Goal: Task Accomplishment & Management: Manage account settings

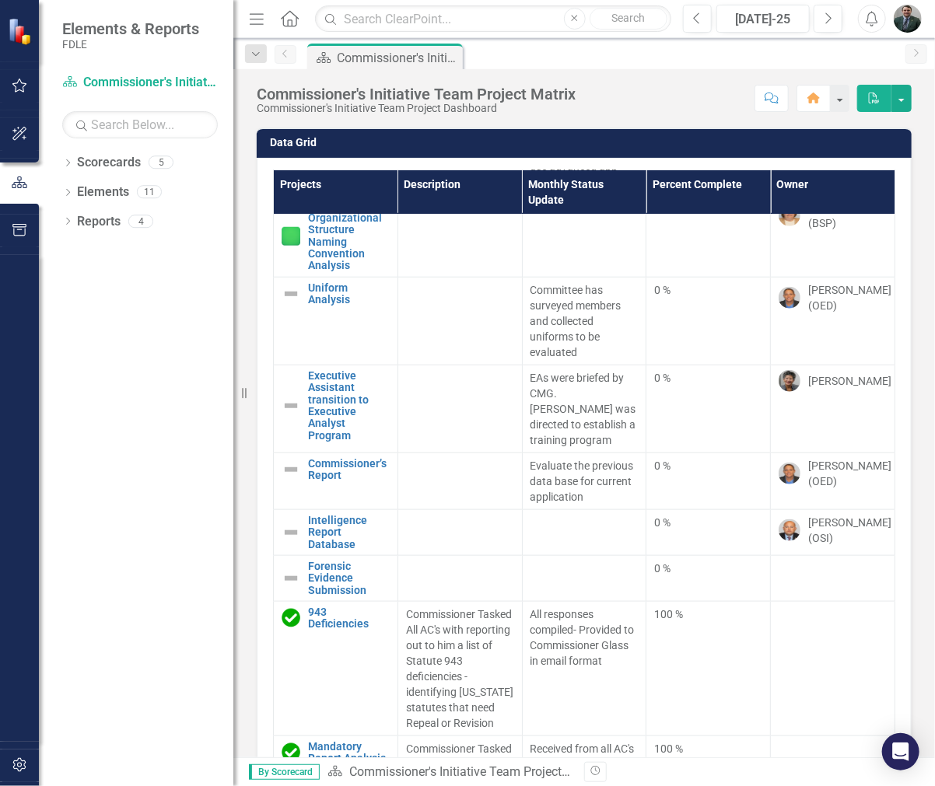
scroll to position [622, 0]
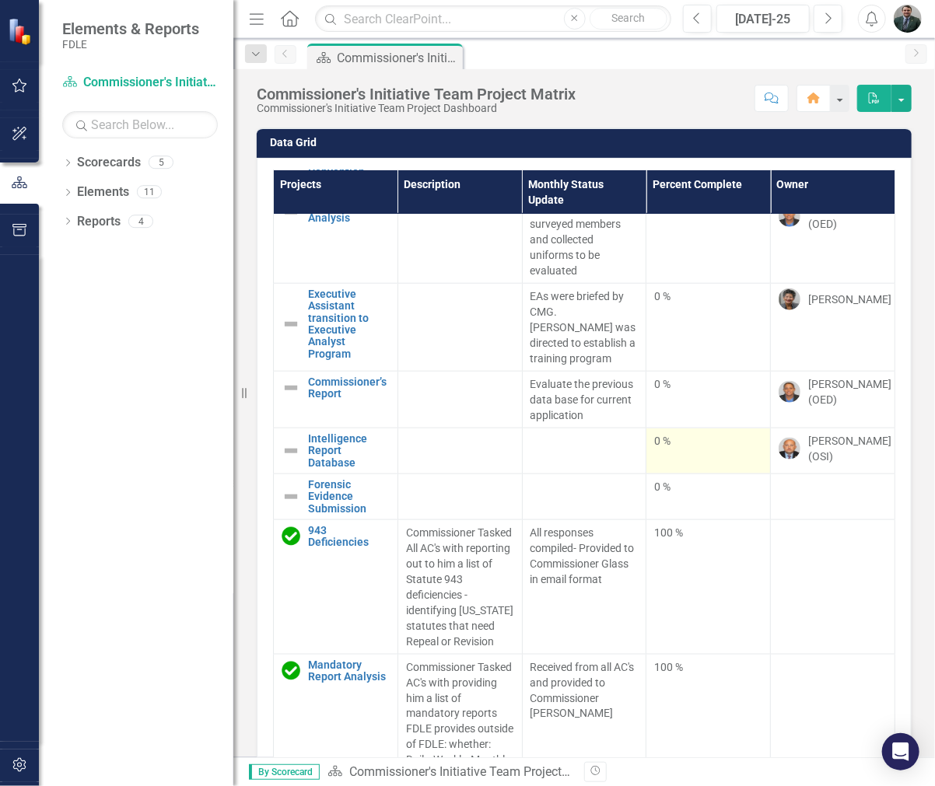
click at [665, 433] on div "0 %" at bounding box center [708, 442] width 108 height 19
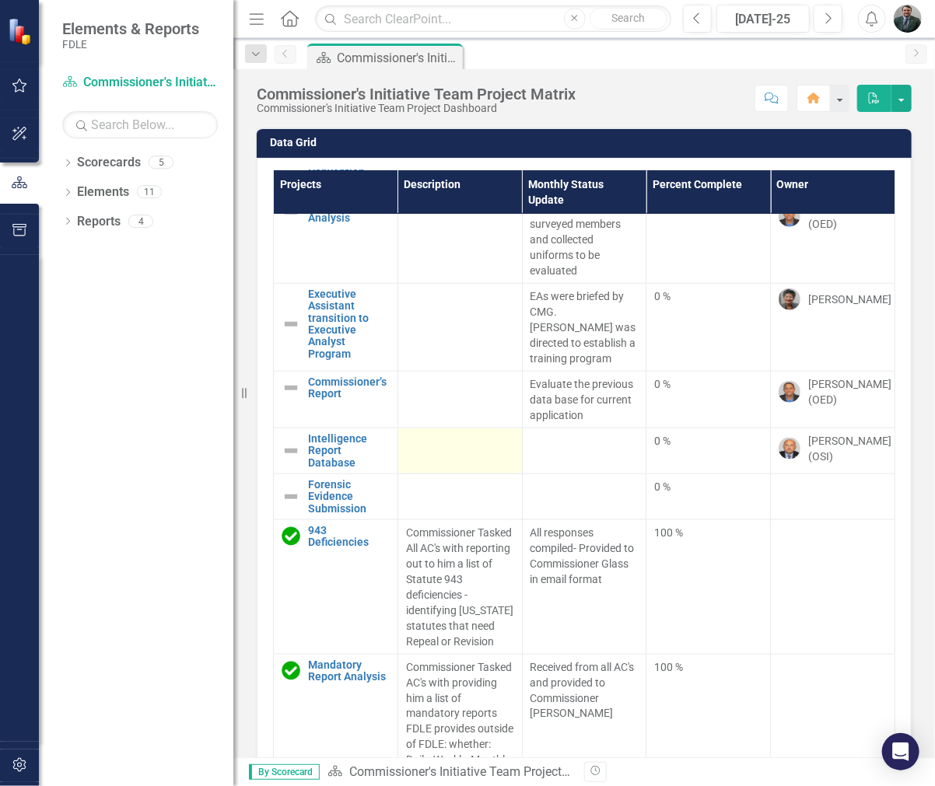
click at [409, 433] on div at bounding box center [460, 442] width 108 height 19
click at [460, 433] on td at bounding box center [459, 451] width 124 height 46
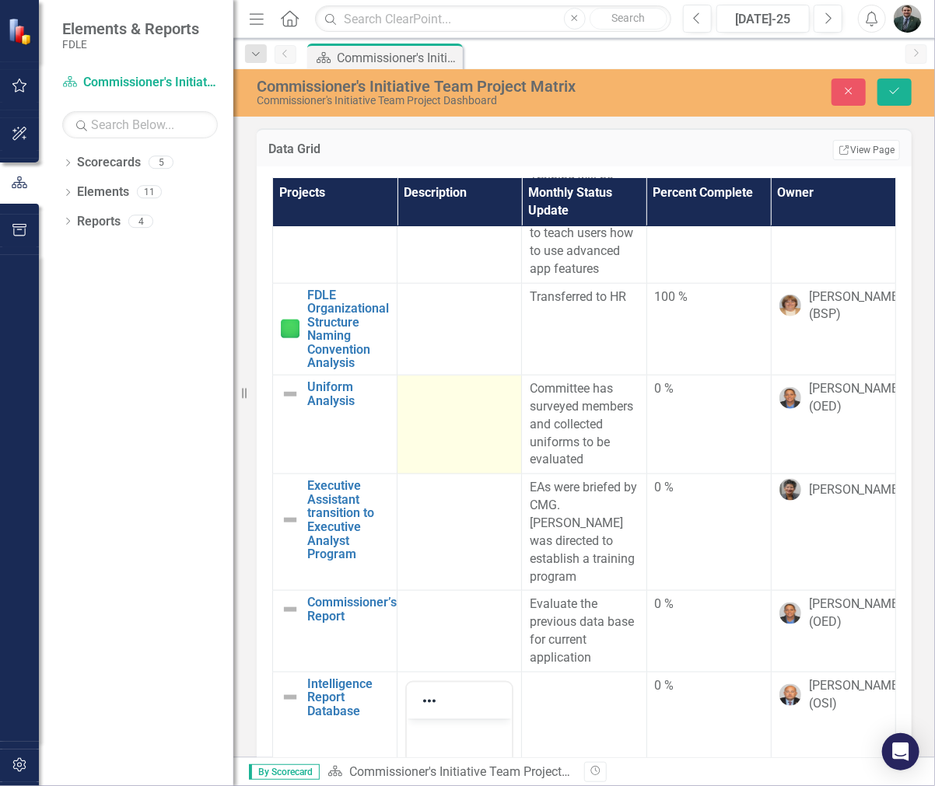
scroll to position [0, 0]
click at [463, 413] on td at bounding box center [459, 425] width 124 height 99
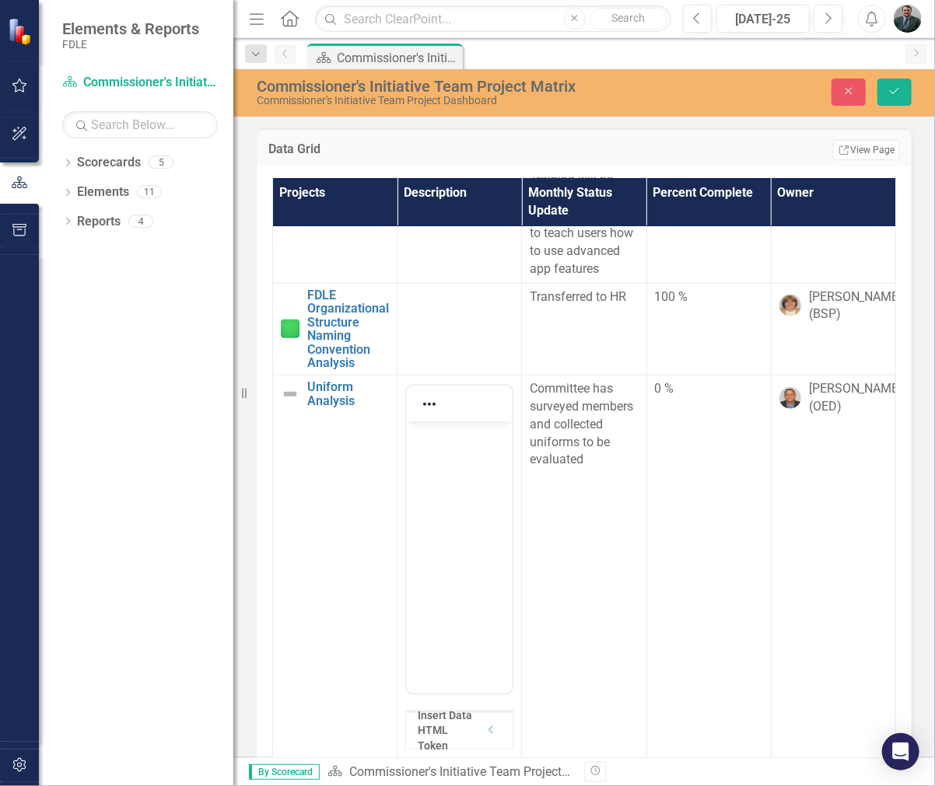
click at [456, 469] on body "Rich Text Area. Press ALT-0 for help." at bounding box center [459, 537] width 105 height 233
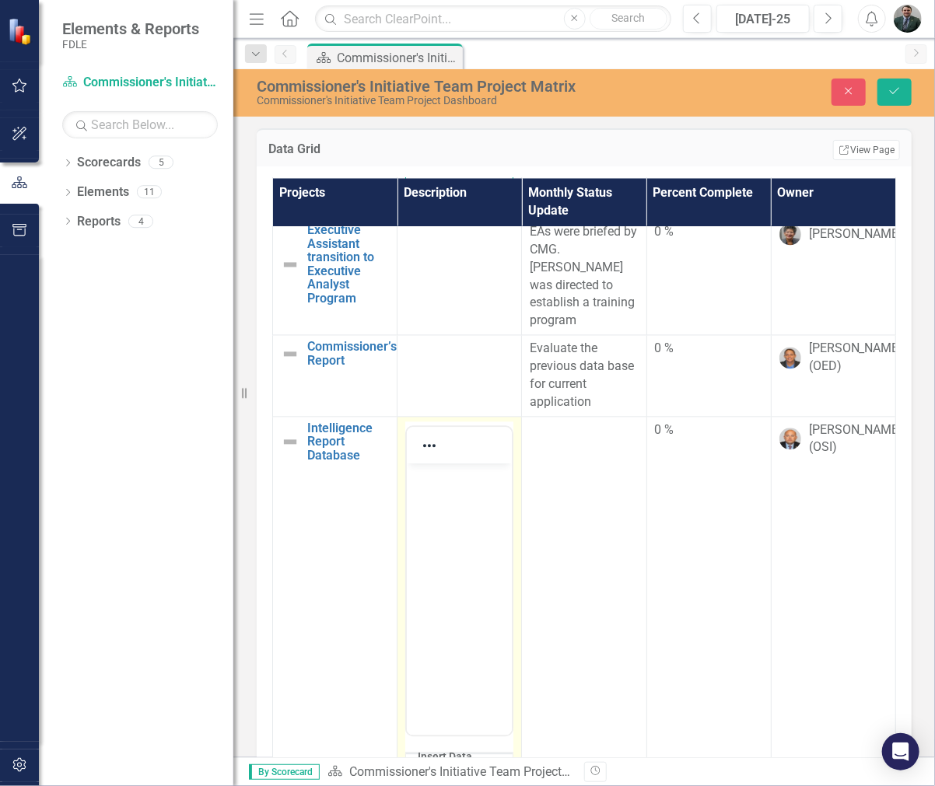
scroll to position [1322, 0]
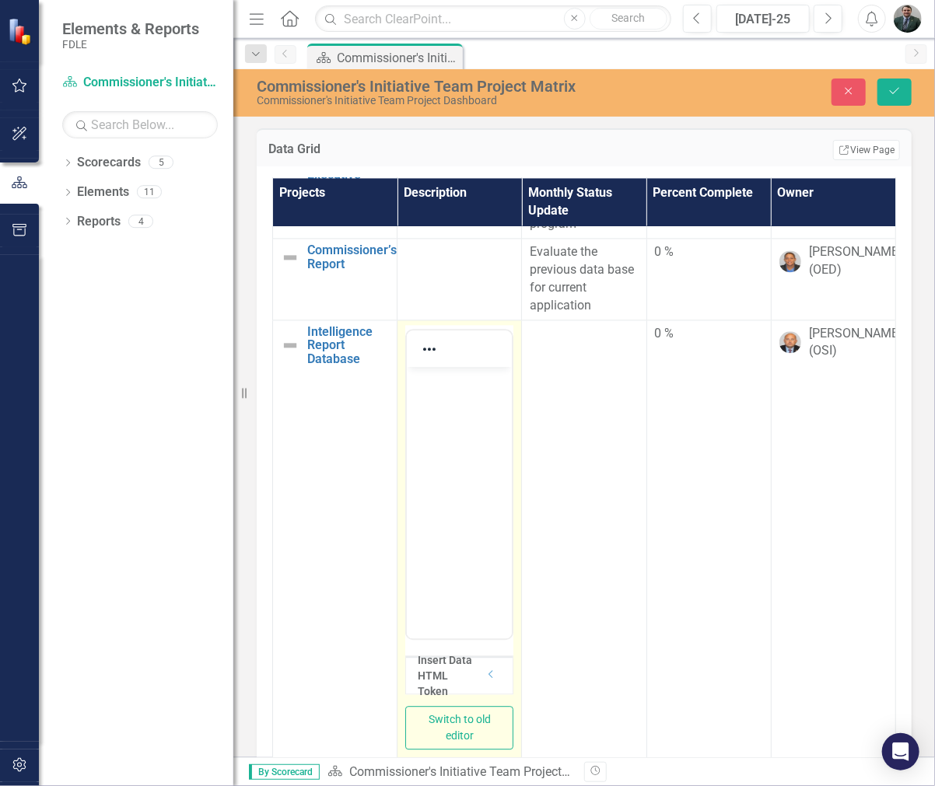
click at [476, 519] on body "Rich Text Area. Press ALT-0 for help." at bounding box center [459, 482] width 105 height 233
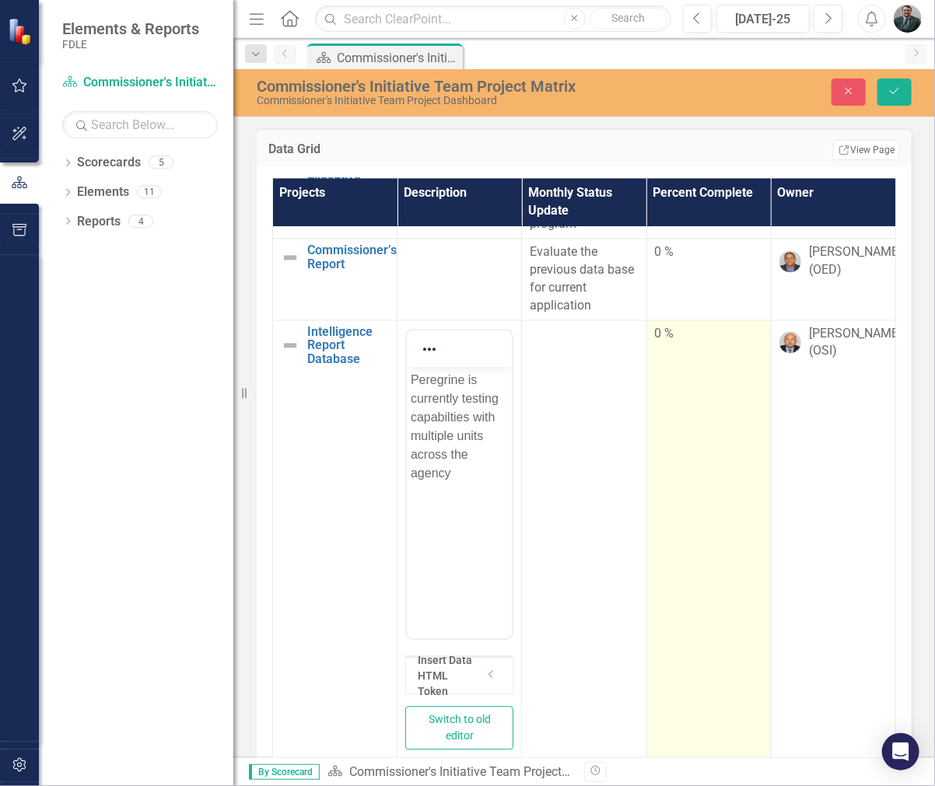
click at [655, 325] on div "0 %" at bounding box center [709, 334] width 108 height 18
click at [681, 365] on td "0 %" at bounding box center [708, 543] width 124 height 446
drag, startPoint x: 651, startPoint y: 382, endPoint x: 687, endPoint y: 379, distance: 36.6
click at [691, 379] on div at bounding box center [697, 382] width 12 height 12
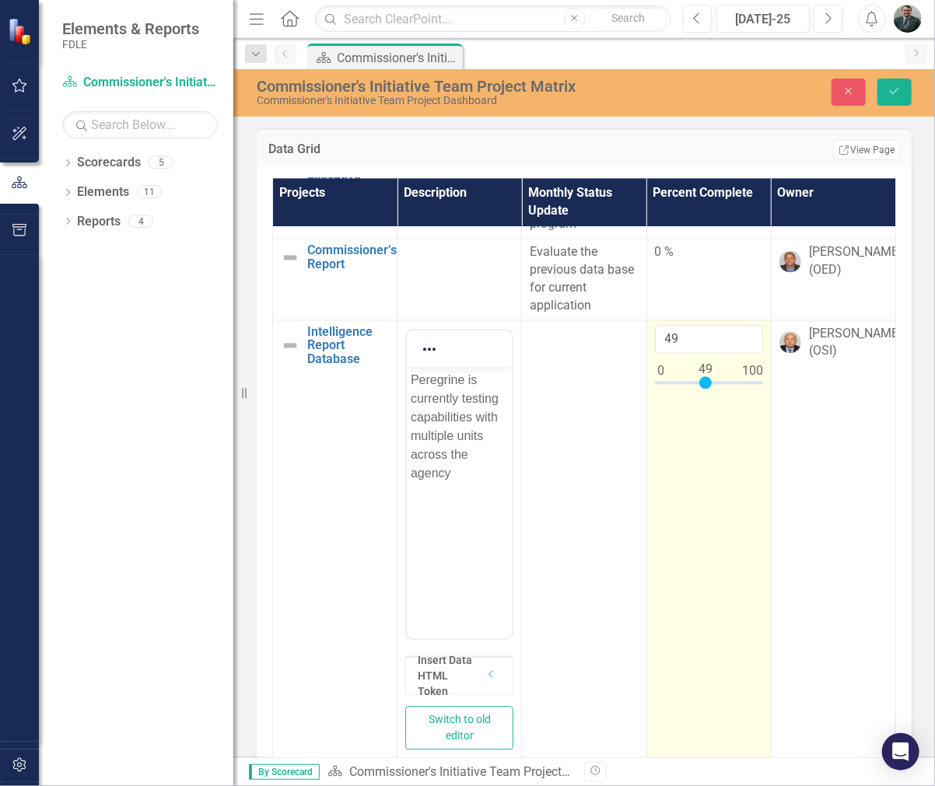
type input "50"
drag, startPoint x: 686, startPoint y: 377, endPoint x: 695, endPoint y: 382, distance: 10.4
click at [701, 382] on div at bounding box center [707, 382] width 12 height 12
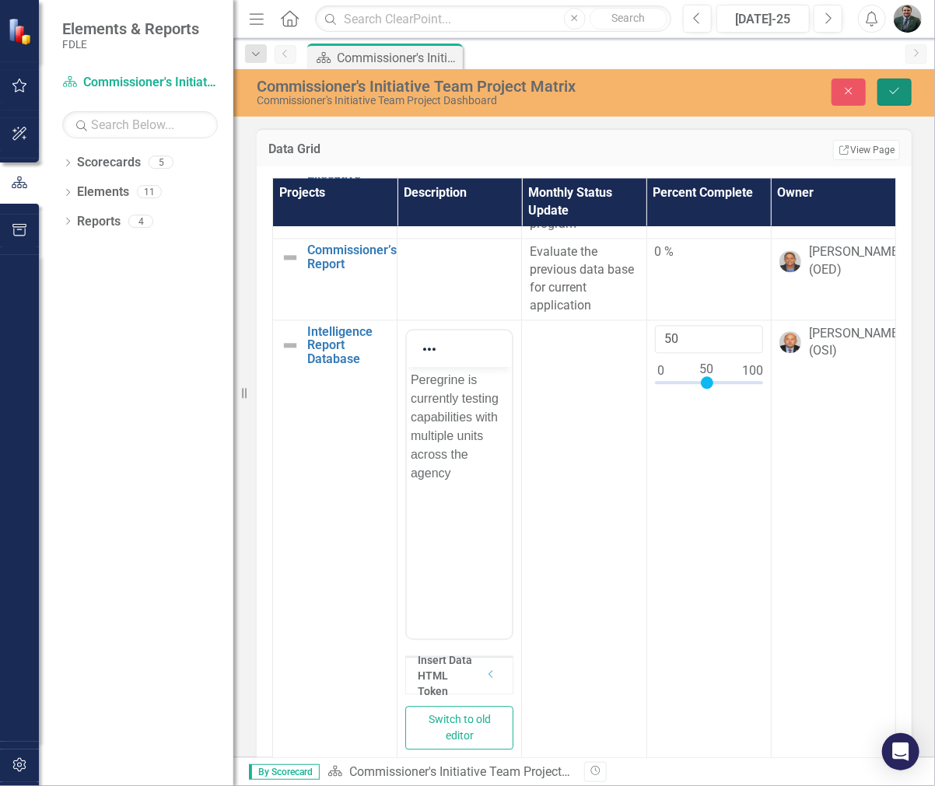
click at [908, 81] on button "Save" at bounding box center [894, 92] width 34 height 27
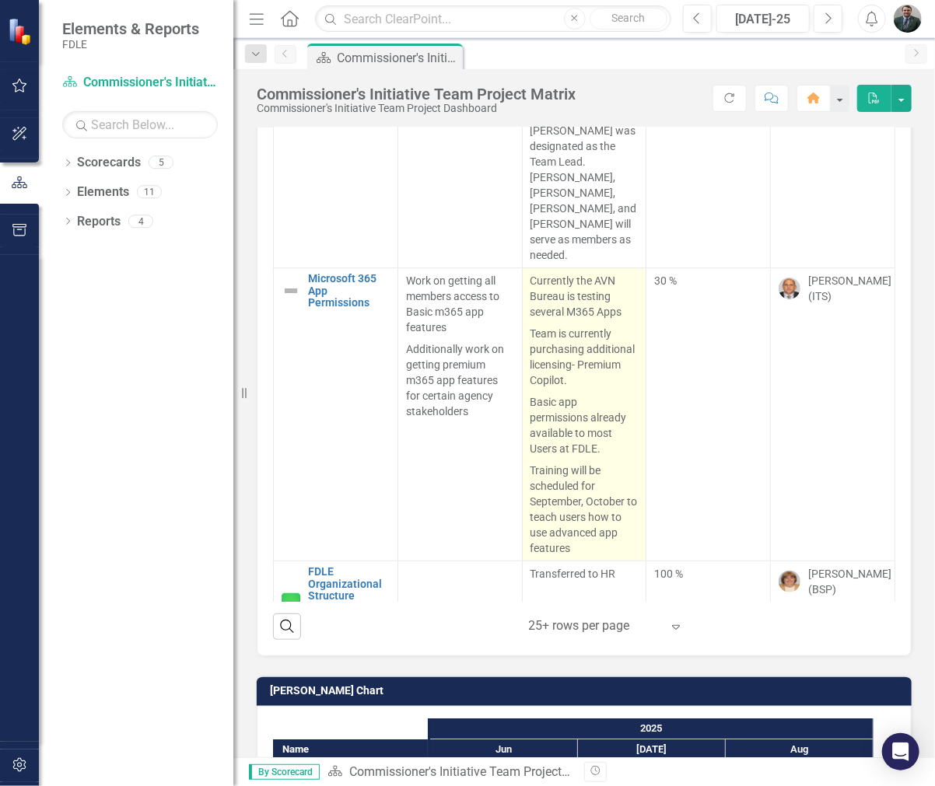
scroll to position [0, 0]
